Goal: Task Accomplishment & Management: Manage account settings

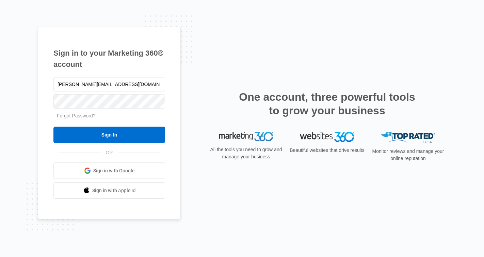
type input "[PERSON_NAME][EMAIL_ADDRESS][DOMAIN_NAME]"
click at [109, 135] on input "Sign In" at bounding box center [109, 134] width 112 height 16
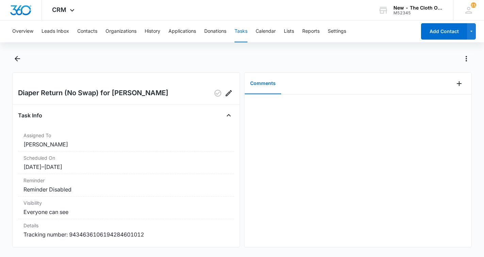
click at [241, 31] on button "Tasks" at bounding box center [241, 31] width 13 height 22
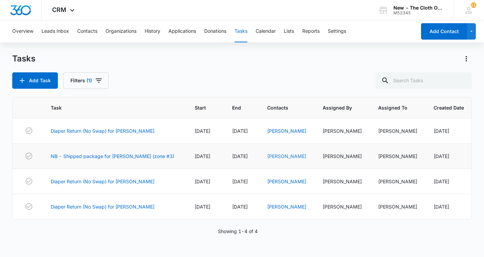
click at [281, 156] on link "[PERSON_NAME]" at bounding box center [286, 156] width 39 height 6
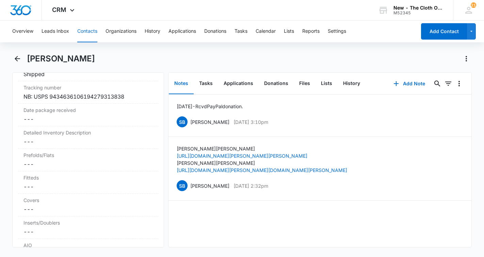
scroll to position [1651, 0]
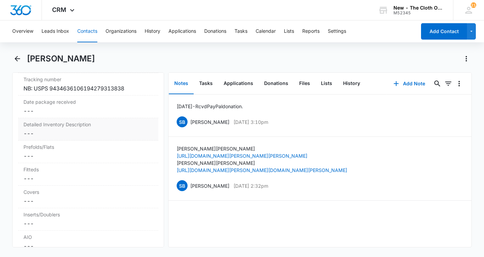
click at [60, 137] on dd "Cancel Save Changes ---" at bounding box center [88, 133] width 129 height 8
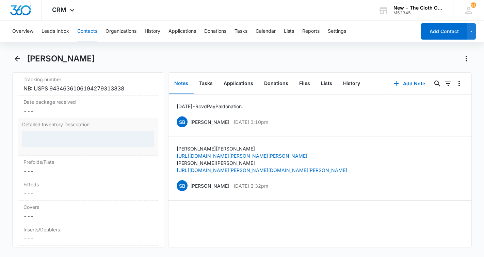
click at [65, 147] on div at bounding box center [88, 138] width 132 height 16
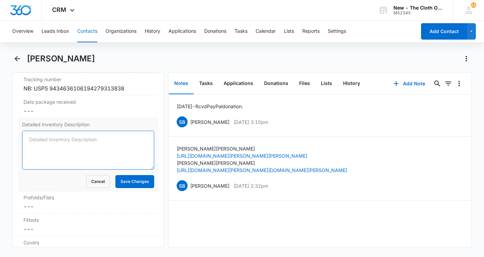
click at [75, 149] on textarea "Detailed Inventory Description" at bounding box center [88, 149] width 132 height 39
paste textarea "COVERS - 4 Thirsties (2 green birds, gray, green), 1 Imse Vimse (zoo animals), …"
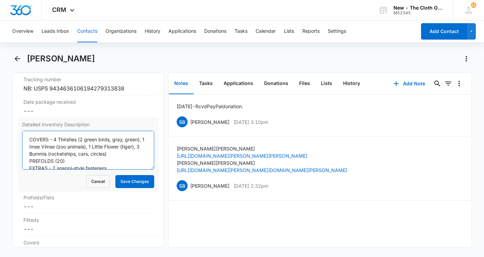
scroll to position [0, 0]
type textarea "COVERS - 4 Thirsties (2 green birds, gray, green), 1 Imse Vimse (zoo animals), …"
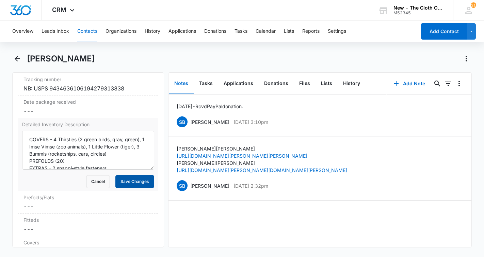
click at [130, 188] on button "Save Changes" at bounding box center [134, 181] width 39 height 13
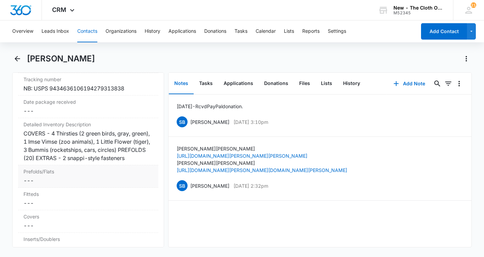
click at [38, 184] on dd "Cancel Save Changes ---" at bounding box center [88, 180] width 129 height 8
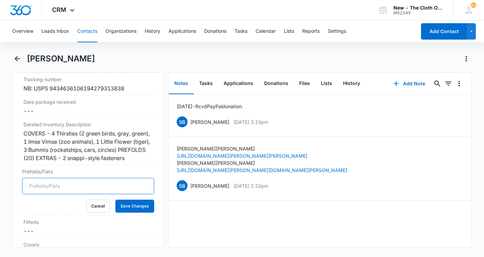
click at [40, 194] on input "Prefolds/Flats" at bounding box center [88, 185] width 132 height 16
type input "20"
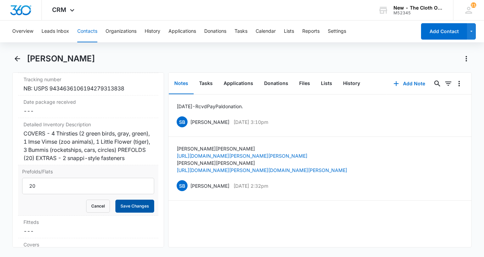
click at [136, 212] on button "Save Changes" at bounding box center [134, 205] width 39 height 13
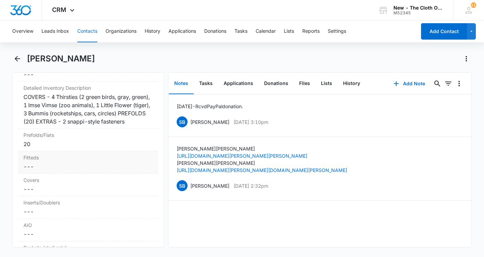
scroll to position [1693, 0]
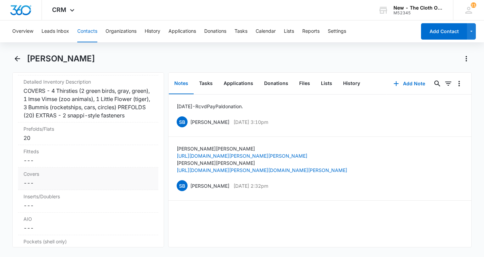
click at [35, 187] on dd "Cancel Save Changes ---" at bounding box center [88, 183] width 129 height 8
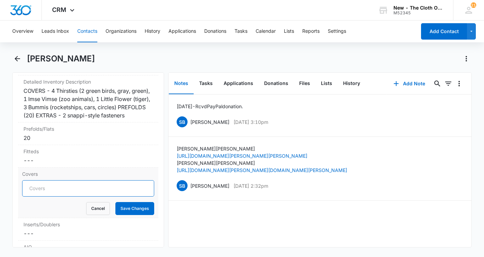
click at [38, 196] on input "Covers" at bounding box center [88, 188] width 132 height 16
type input "7"
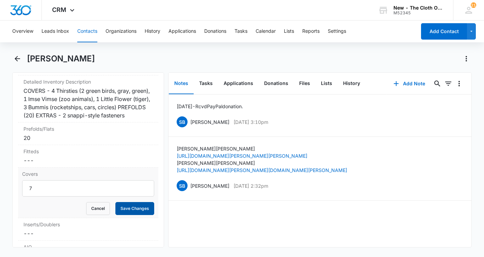
click at [131, 215] on button "Save Changes" at bounding box center [134, 208] width 39 height 13
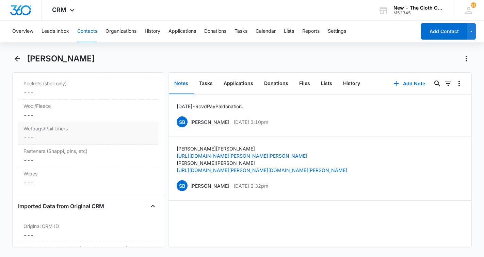
scroll to position [1857, 0]
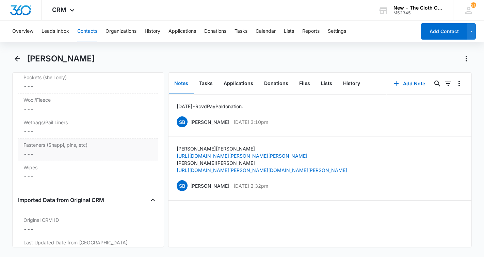
click at [60, 156] on div "Fasteners (Snappi, pins, etc) Cancel Save Changes ---" at bounding box center [88, 149] width 140 height 22
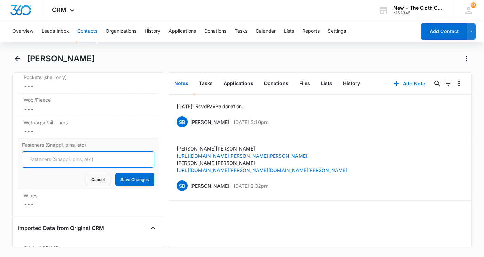
click at [59, 166] on input "Fasteners (Snappi, pins, etc)" at bounding box center [88, 159] width 132 height 16
type input "2"
click at [140, 186] on button "Save Changes" at bounding box center [134, 179] width 39 height 13
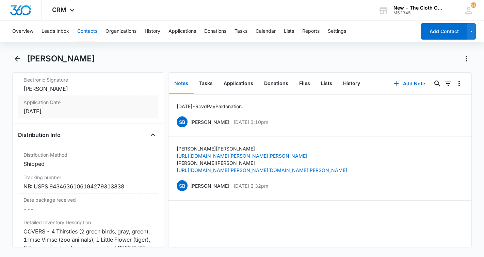
scroll to position [1567, 0]
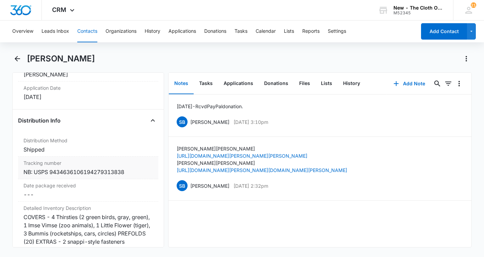
click at [105, 176] on div "NB: USPS 9434636106194279313838" at bounding box center [88, 172] width 129 height 8
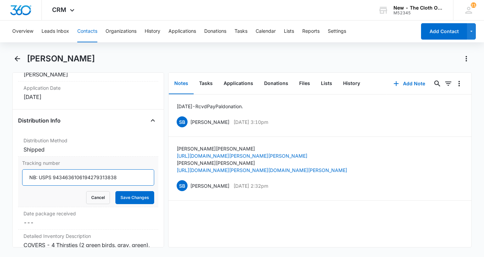
drag, startPoint x: 124, startPoint y: 186, endPoint x: 39, endPoint y: 185, distance: 84.8
click at [39, 185] on input "NB: USPS 9434636106194279313838" at bounding box center [88, 177] width 132 height 16
click at [28, 226] on dd "Cancel Save Changes ---" at bounding box center [88, 222] width 129 height 8
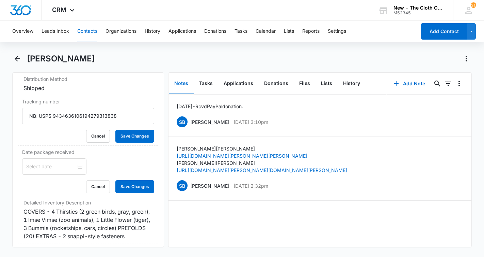
scroll to position [1631, 0]
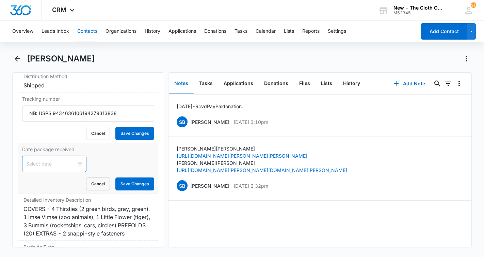
click at [55, 167] on input at bounding box center [51, 163] width 50 height 7
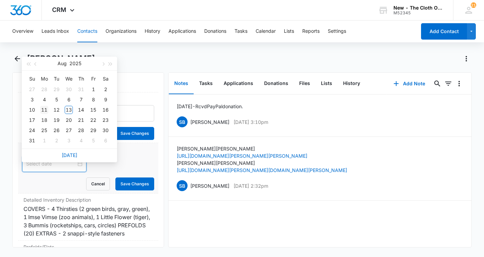
type input "[DATE]"
click at [56, 109] on div "12" at bounding box center [56, 110] width 8 height 8
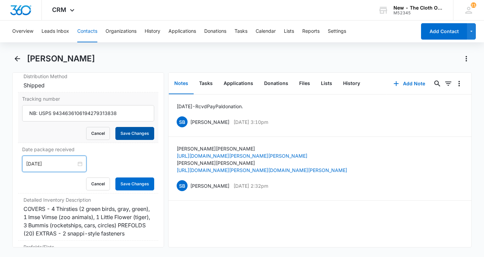
click at [130, 140] on button "Save Changes" at bounding box center [134, 133] width 39 height 13
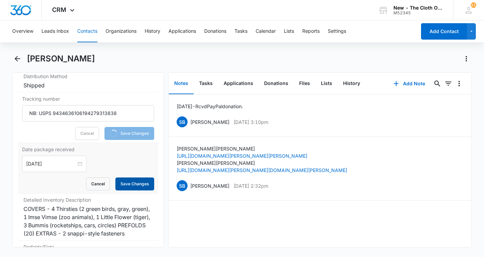
click at [131, 190] on button "Save Changes" at bounding box center [134, 183] width 39 height 13
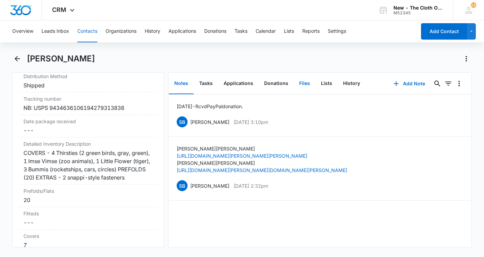
click at [303, 83] on button "Files" at bounding box center [305, 83] width 22 height 21
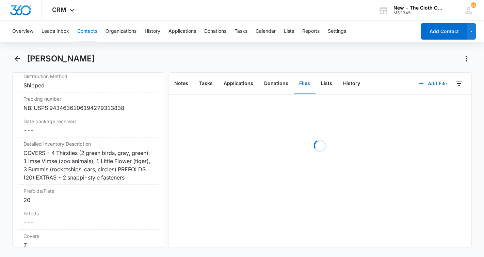
click at [437, 86] on button "Add File" at bounding box center [433, 83] width 42 height 16
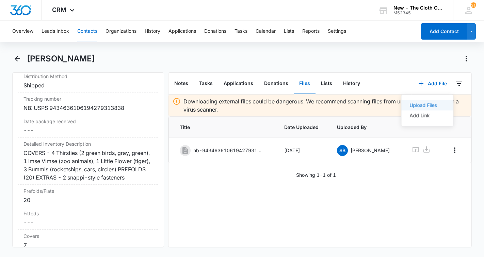
click at [423, 109] on button "Upload Files" at bounding box center [428, 105] width 52 height 10
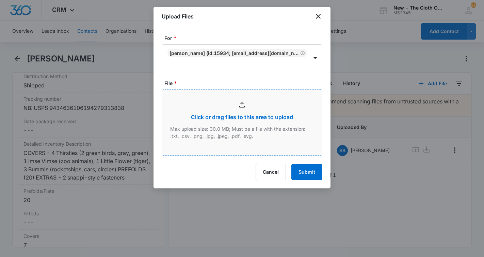
click at [221, 115] on input "File *" at bounding box center [242, 122] width 160 height 65
type input "C:\fakepath\C [PERSON_NAME].jpeg"
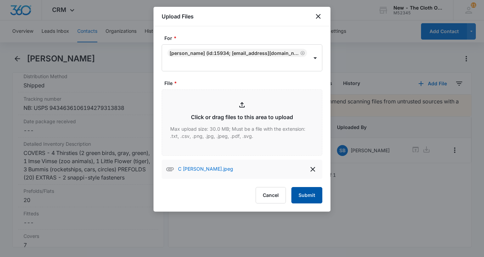
click at [309, 193] on button "Submit" at bounding box center [307, 195] width 31 height 16
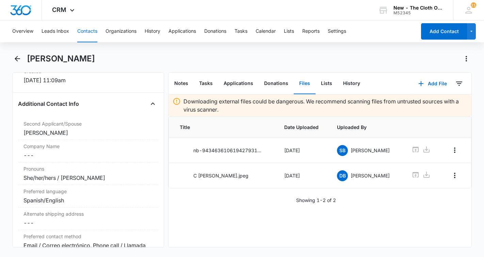
scroll to position [208, 0]
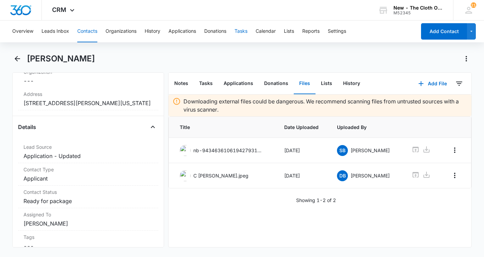
click at [243, 32] on button "Tasks" at bounding box center [241, 31] width 13 height 22
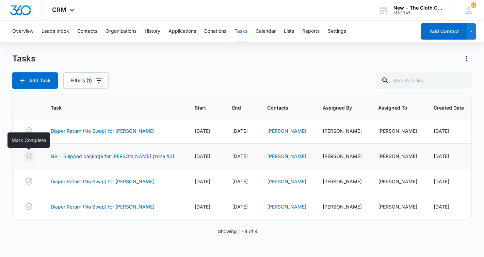
click at [30, 155] on icon "button" at bounding box center [29, 155] width 7 height 7
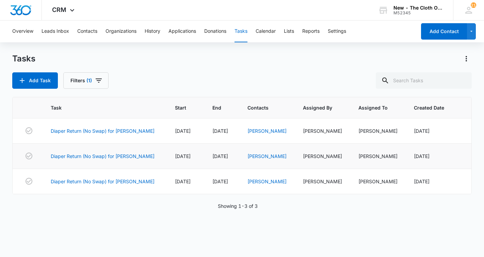
click at [245, 34] on button "Tasks" at bounding box center [241, 31] width 13 height 22
click at [94, 31] on button "Contacts" at bounding box center [87, 31] width 20 height 22
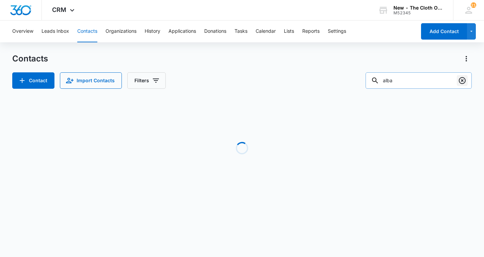
click at [465, 79] on icon "Clear" at bounding box center [462, 80] width 7 height 7
type input "t"
type input "c"
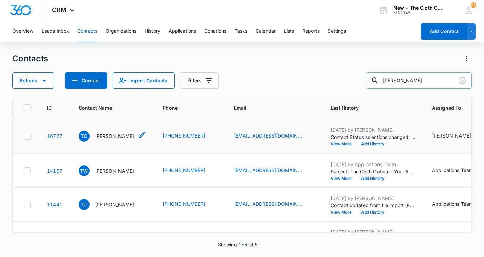
type input "[PERSON_NAME]"
click at [117, 139] on p "[PERSON_NAME]" at bounding box center [114, 135] width 39 height 7
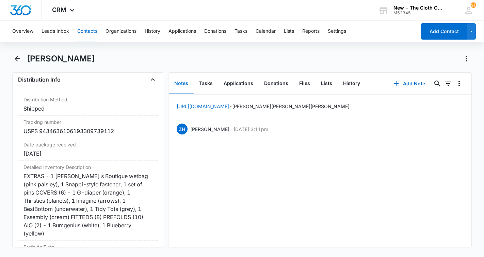
scroll to position [1607, 0]
